Goal: Task Accomplishment & Management: Use online tool/utility

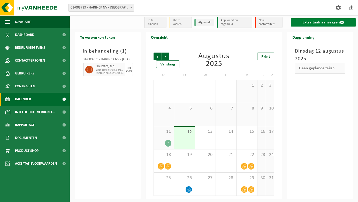
click at [315, 21] on link "Extra taak aanvragen" at bounding box center [322, 22] width 65 height 8
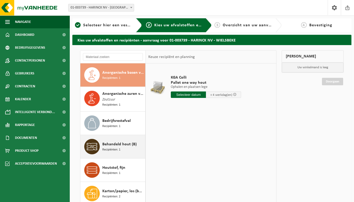
click at [130, 144] on span "Behandeld hout (B)" at bounding box center [119, 144] width 34 height 6
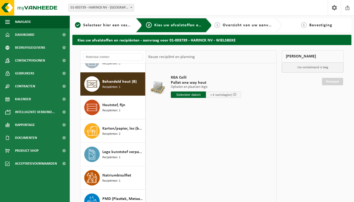
scroll to position [71, 0]
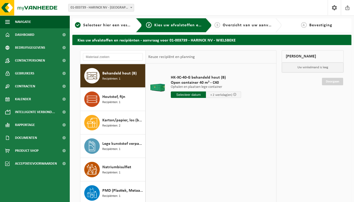
click at [191, 95] on input "text" at bounding box center [188, 95] width 35 height 6
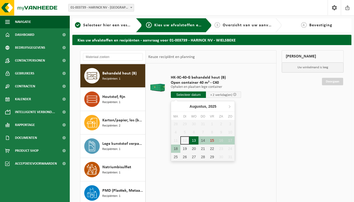
click at [196, 142] on div "13" at bounding box center [193, 141] width 9 height 8
type input "Van 2025-08-13"
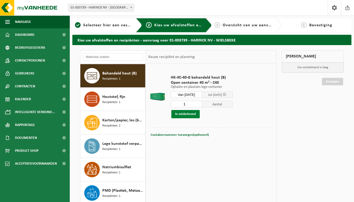
click at [189, 114] on button "In winkelmand" at bounding box center [185, 114] width 28 height 8
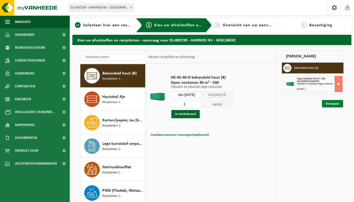
click at [335, 103] on link "Doorgaan" at bounding box center [332, 103] width 21 height 7
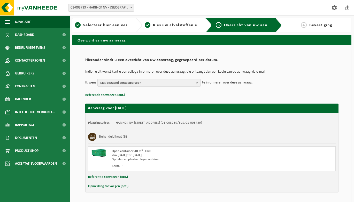
scroll to position [17, 0]
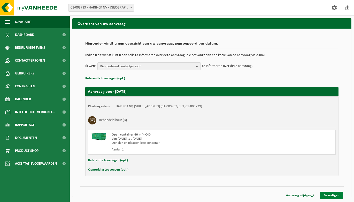
click at [331, 197] on link "Bevestigen" at bounding box center [331, 195] width 23 height 7
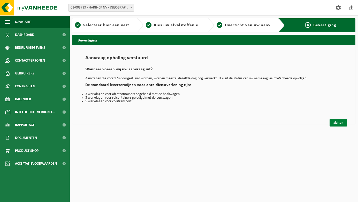
click at [336, 120] on link "Sluiten" at bounding box center [338, 122] width 18 height 7
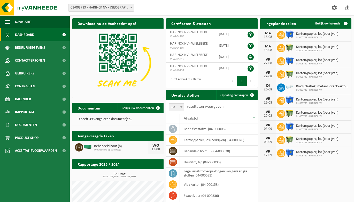
click at [26, 34] on span "Dashboard" at bounding box center [24, 34] width 19 height 13
click at [20, 22] on span "Navigatie" at bounding box center [23, 21] width 16 height 13
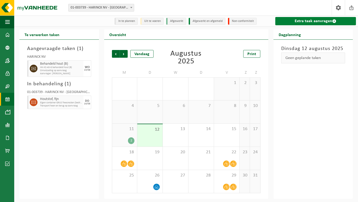
click at [302, 20] on link "Extra taak aanvragen" at bounding box center [315, 21] width 81 height 8
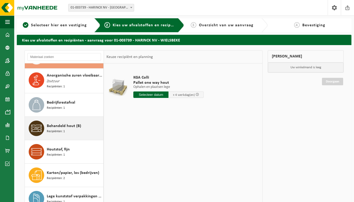
scroll to position [26, 0]
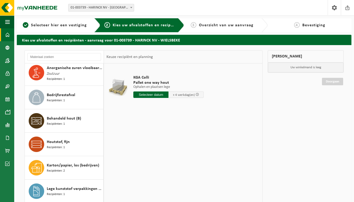
click at [10, 34] on span at bounding box center [7, 34] width 5 height 13
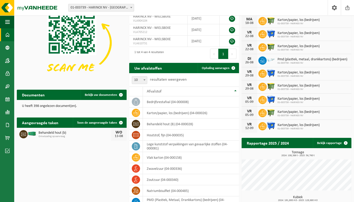
scroll to position [52, 0]
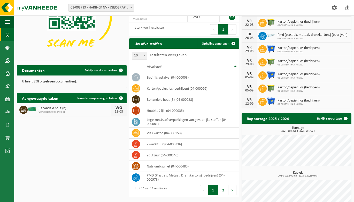
click at [63, 111] on span "Omwisseling op aanvraag" at bounding box center [74, 112] width 73 height 3
click at [62, 111] on span "Omwisseling op aanvraag" at bounding box center [74, 112] width 73 height 3
drag, startPoint x: 62, startPoint y: 111, endPoint x: 74, endPoint y: 141, distance: 31.9
click at [74, 141] on div "Download nu de Vanheede+ app! Verberg Certificaten & attesten Bekijk uw certifi…" at bounding box center [183, 90] width 337 height 252
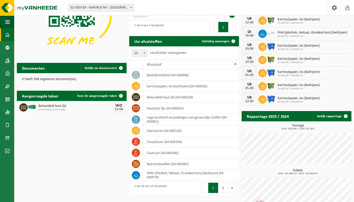
scroll to position [66, 0]
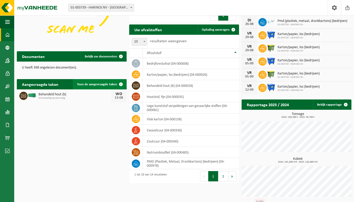
click at [121, 84] on span at bounding box center [121, 84] width 10 height 10
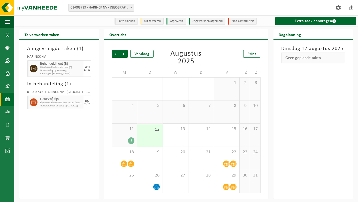
click at [62, 66] on span "Behandeld hout (B)" at bounding box center [61, 64] width 42 height 4
click at [64, 65] on span "Behandeld hout (B)" at bounding box center [61, 64] width 42 height 4
click at [56, 70] on span "Omwisseling op aanvraag" at bounding box center [61, 70] width 42 height 3
click at [76, 73] on span "Aanvrager: Katelijne Libbrecht" at bounding box center [61, 73] width 42 height 3
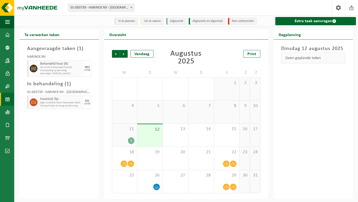
click at [76, 73] on span "Aanvrager: Katelijne Libbrecht" at bounding box center [61, 73] width 42 height 3
click at [288, 20] on link "Extra taak aanvragen" at bounding box center [315, 21] width 81 height 8
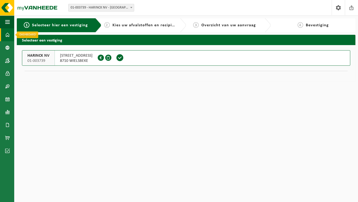
click at [7, 31] on span at bounding box center [7, 34] width 5 height 13
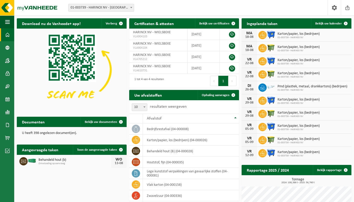
click at [12, 35] on link "Dashboard" at bounding box center [7, 34] width 14 height 13
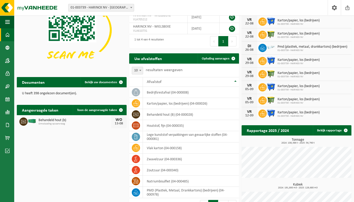
scroll to position [66, 0]
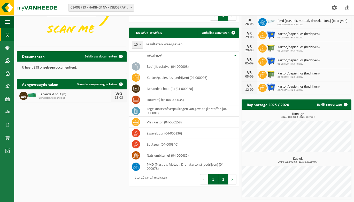
click at [224, 181] on button "2" at bounding box center [223, 180] width 10 height 10
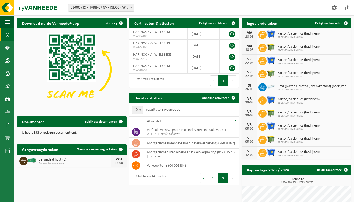
scroll to position [0, 0]
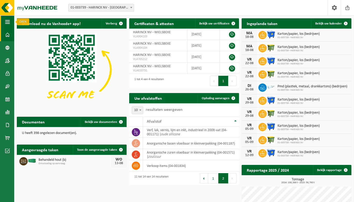
click at [7, 19] on span "button" at bounding box center [7, 21] width 5 height 13
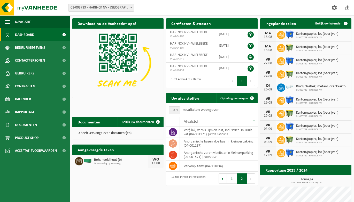
click at [26, 38] on span "Dashboard" at bounding box center [24, 34] width 19 height 13
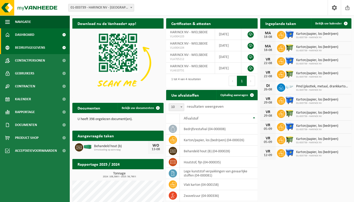
click at [36, 51] on span "Bedrijfsgegevens" at bounding box center [30, 47] width 30 height 13
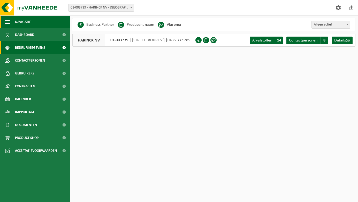
click at [11, 20] on button "Navigatie" at bounding box center [35, 21] width 70 height 13
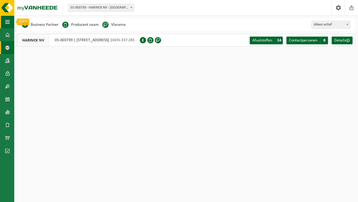
click at [6, 21] on span "button" at bounding box center [7, 21] width 5 height 13
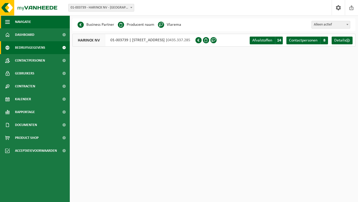
click at [34, 23] on button "Navigatie" at bounding box center [35, 21] width 70 height 13
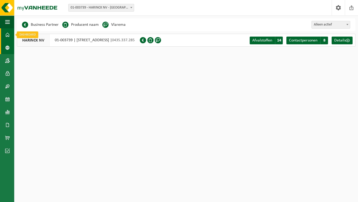
click at [7, 35] on span at bounding box center [7, 34] width 5 height 13
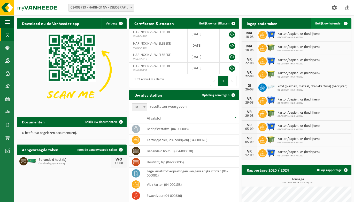
click at [334, 23] on span "Bekijk uw kalender" at bounding box center [328, 23] width 27 height 3
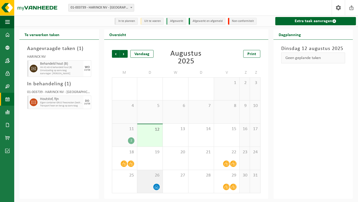
click at [156, 187] on icon at bounding box center [156, 187] width 4 height 4
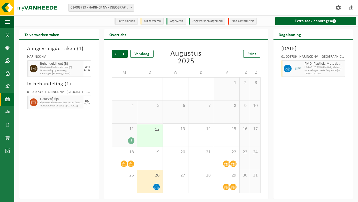
click at [133, 143] on div "2" at bounding box center [131, 141] width 6 height 7
